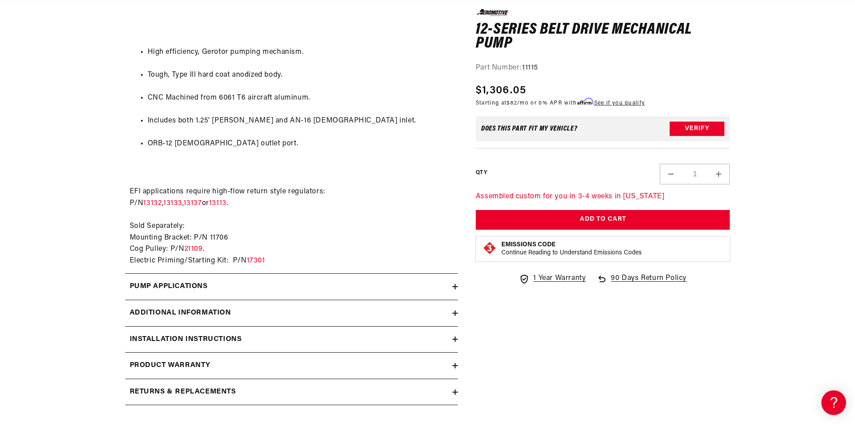
click at [455, 287] on icon at bounding box center [454, 287] width 5 height 0
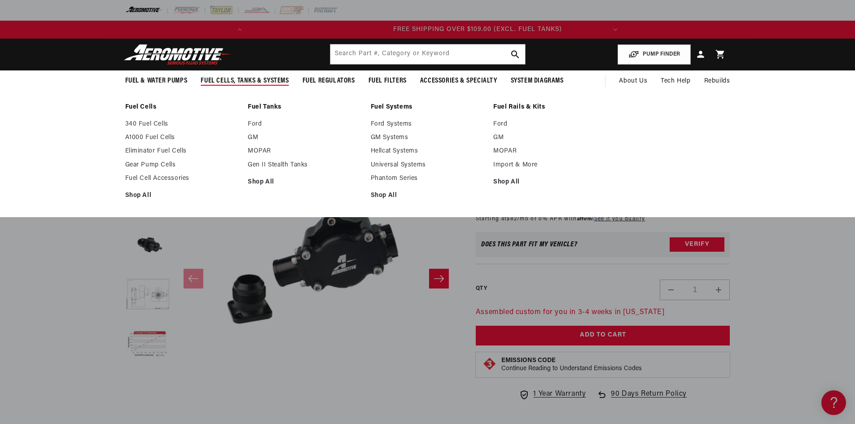
scroll to position [0, 355]
click at [162, 165] on link "Gear Pump Cells" at bounding box center [182, 165] width 114 height 8
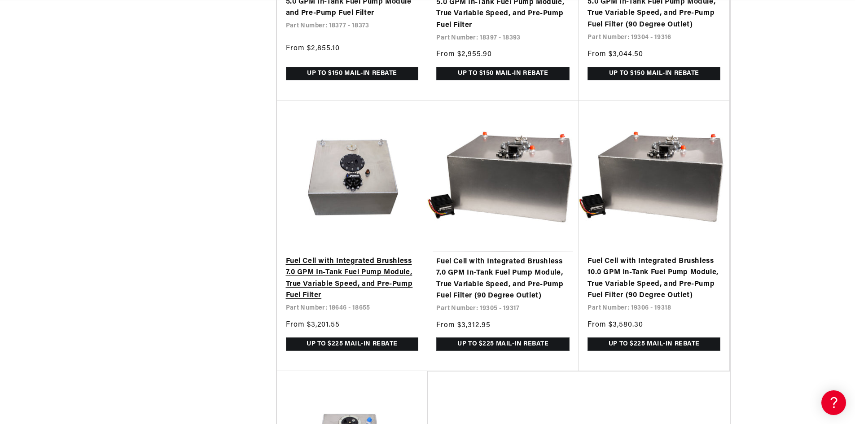
scroll to position [673, 0]
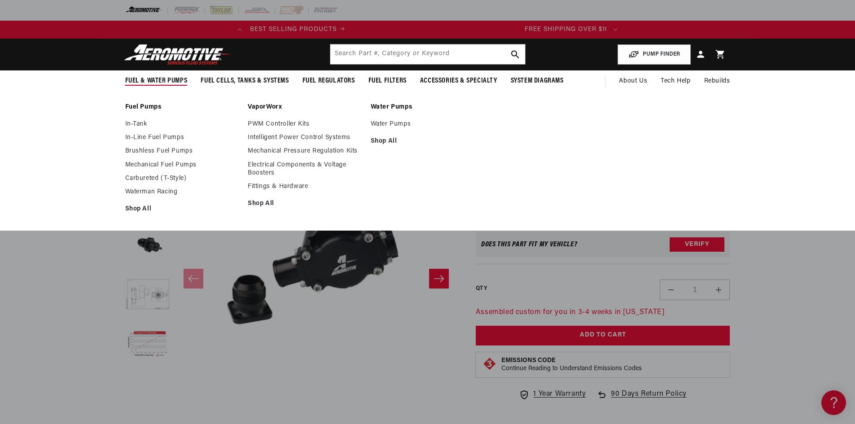
scroll to position [0, 355]
click at [388, 122] on link "Water Pumps" at bounding box center [428, 124] width 114 height 8
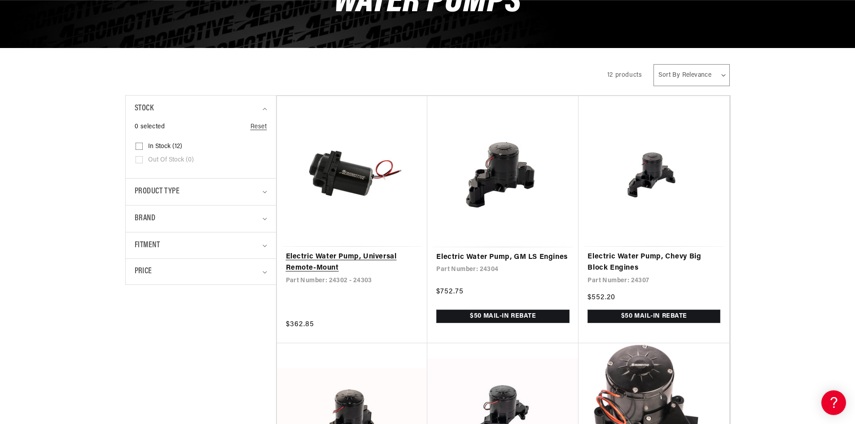
scroll to position [0, 355]
click at [328, 256] on link "Electric Water Pump, Universal Remote-Mount" at bounding box center [352, 262] width 133 height 23
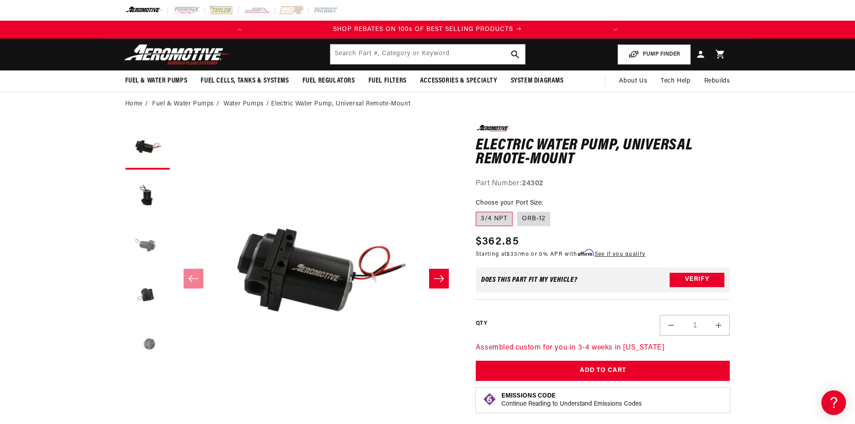
click at [141, 242] on button "Load image 3 in gallery view" at bounding box center [147, 245] width 45 height 45
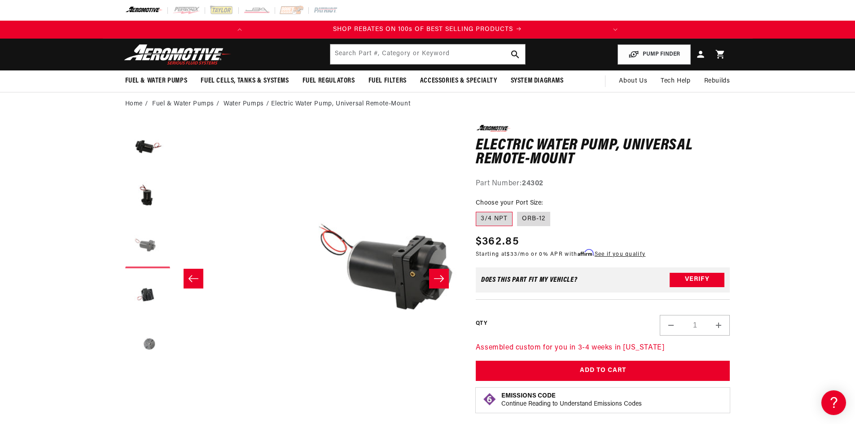
scroll to position [0, 567]
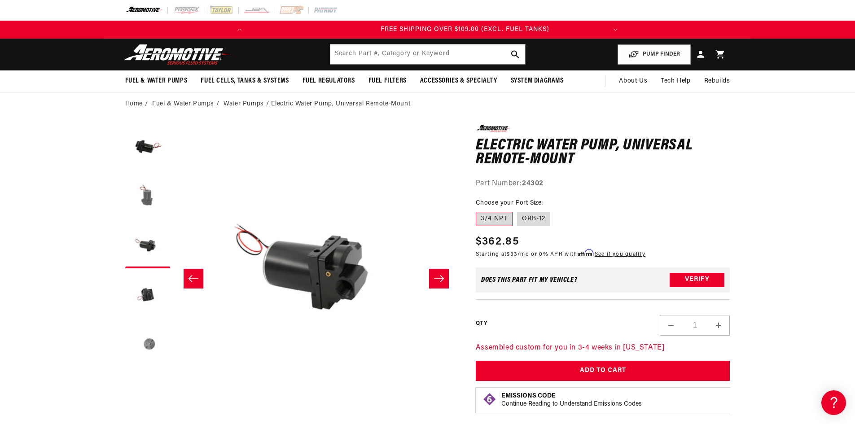
click at [147, 197] on button "Load image 2 in gallery view" at bounding box center [147, 196] width 45 height 45
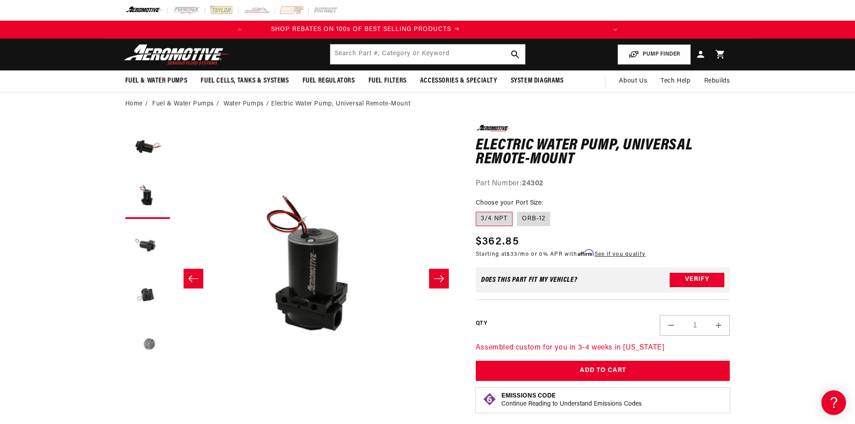
scroll to position [0, 0]
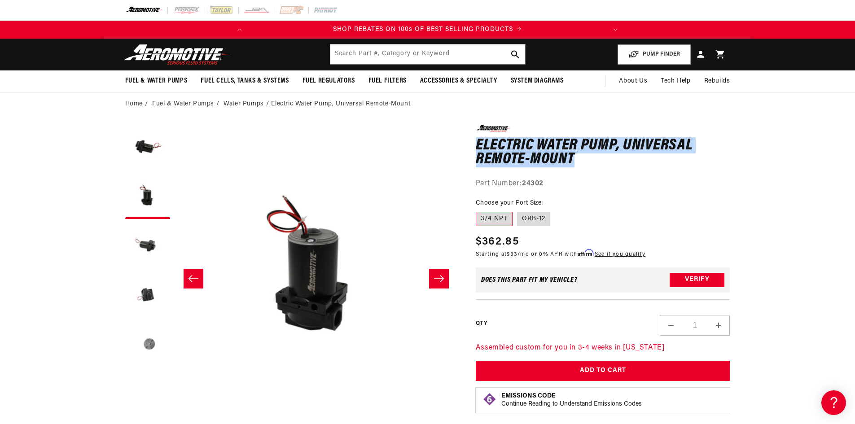
drag, startPoint x: 482, startPoint y: 143, endPoint x: 584, endPoint y: 159, distance: 103.5
click at [584, 159] on h1 "Electric Water Pump, Universal Remote-Mount" at bounding box center [603, 153] width 254 height 28
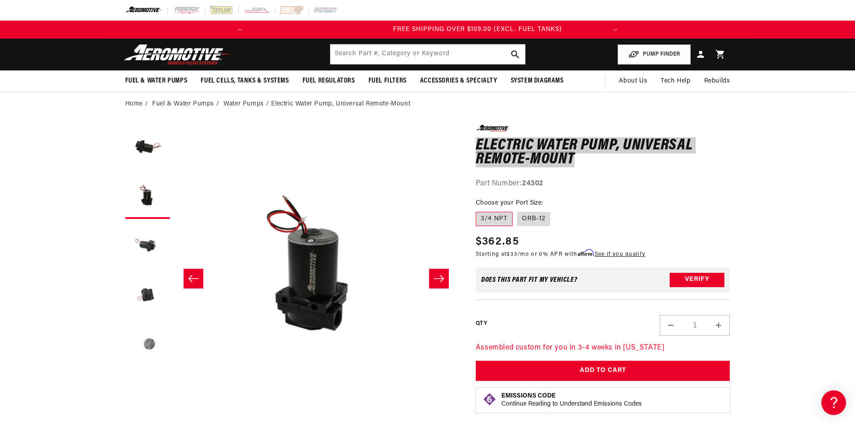
scroll to position [0, 355]
